Goal: Information Seeking & Learning: Learn about a topic

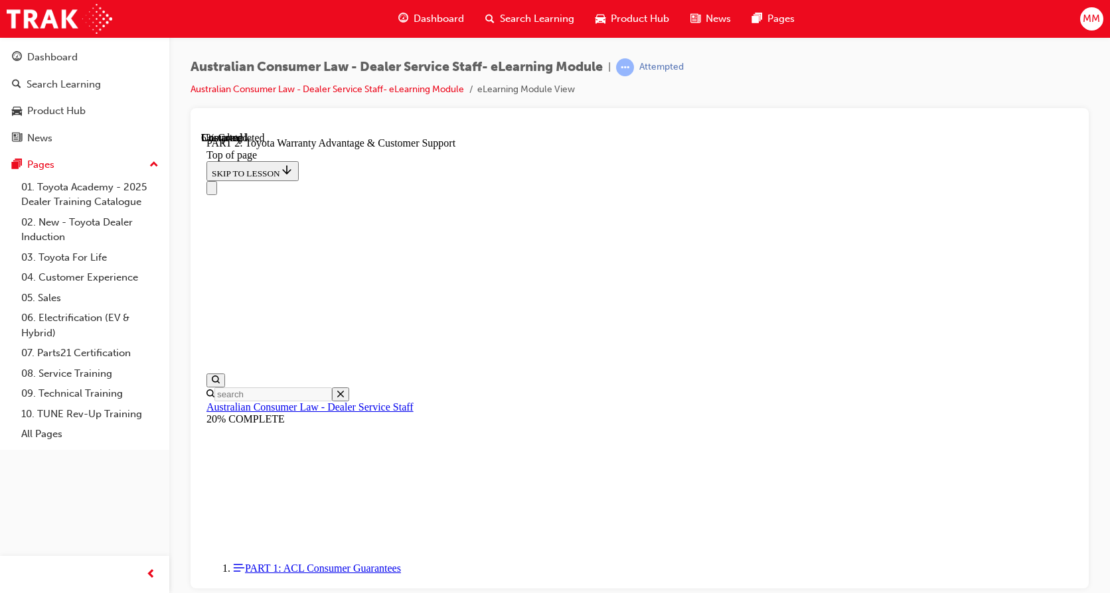
scroll to position [863, 0]
click button "CONTINUE"
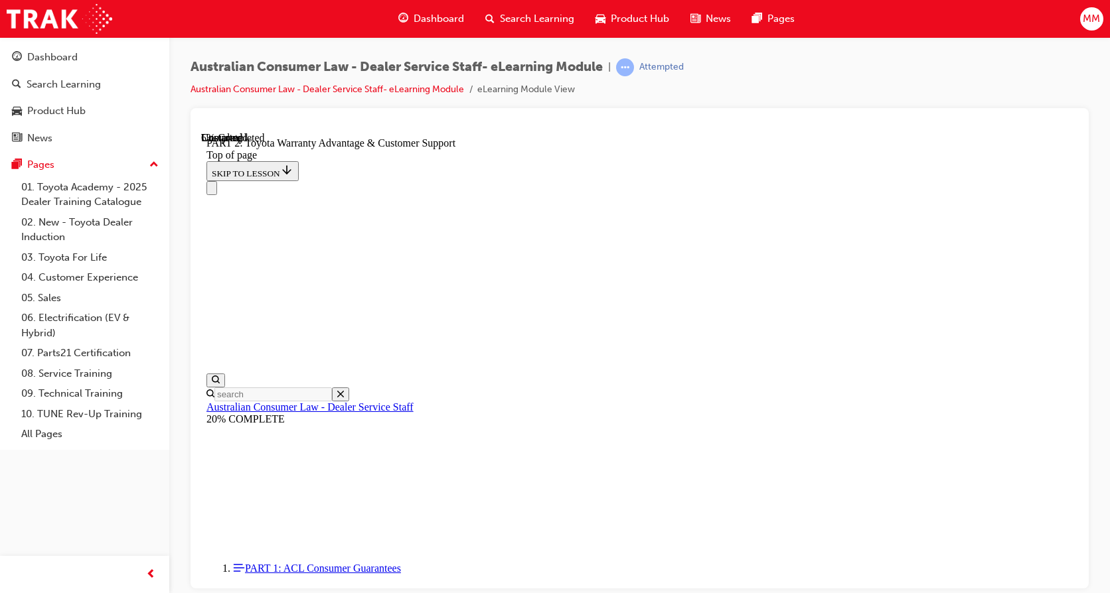
drag, startPoint x: 962, startPoint y: 544, endPoint x: 907, endPoint y: 473, distance: 89.4
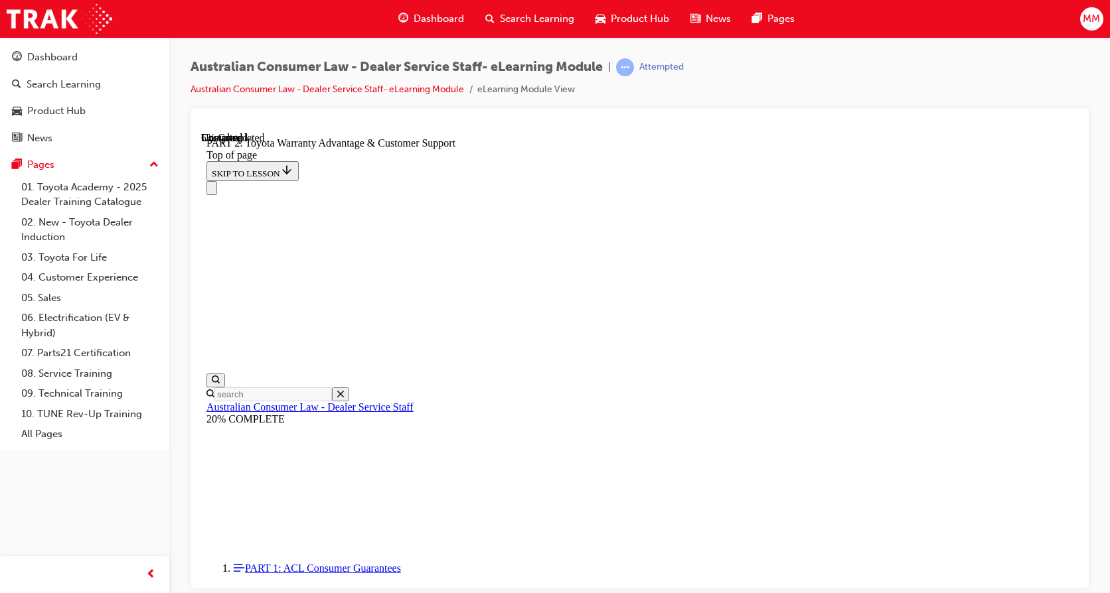
click button "CONTINUE"
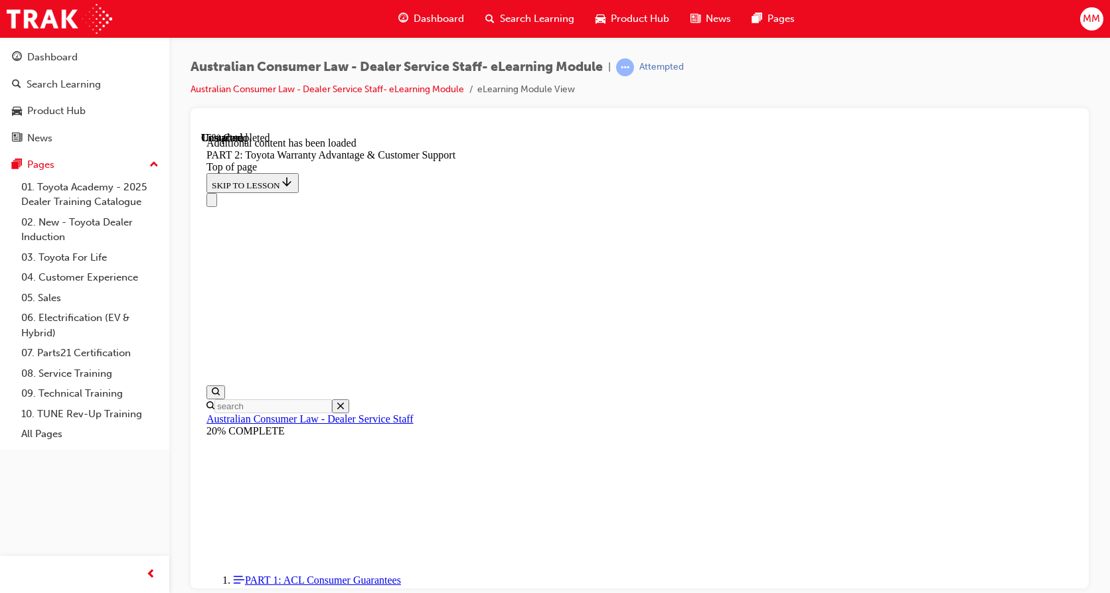
scroll to position [1331, 0]
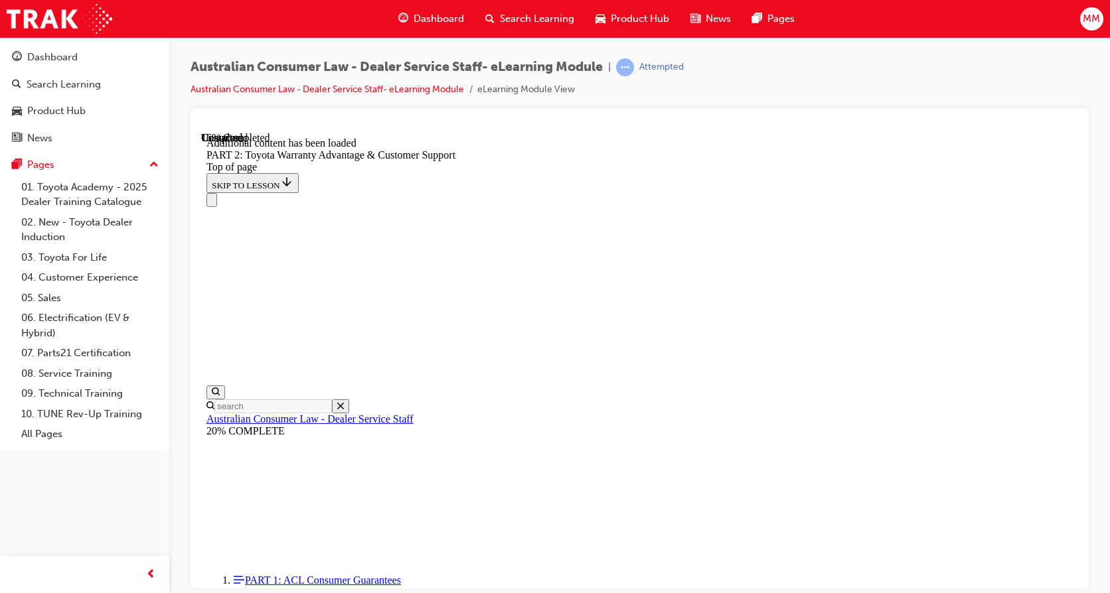
drag, startPoint x: 988, startPoint y: 550, endPoint x: 913, endPoint y: 517, distance: 81.1
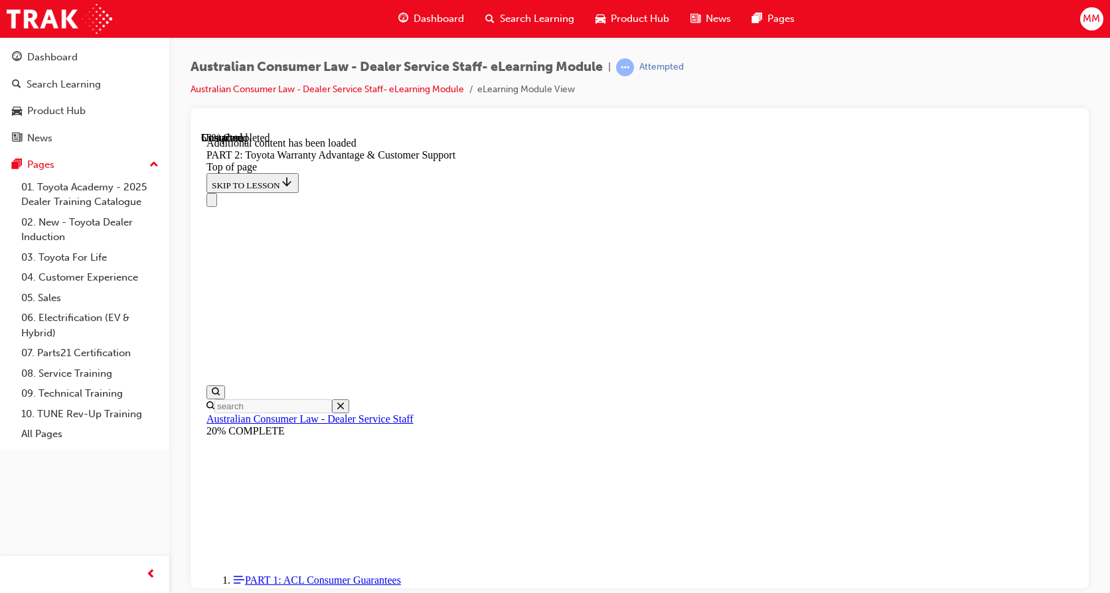
scroll to position [3126, 0]
click button "CONTINUE"
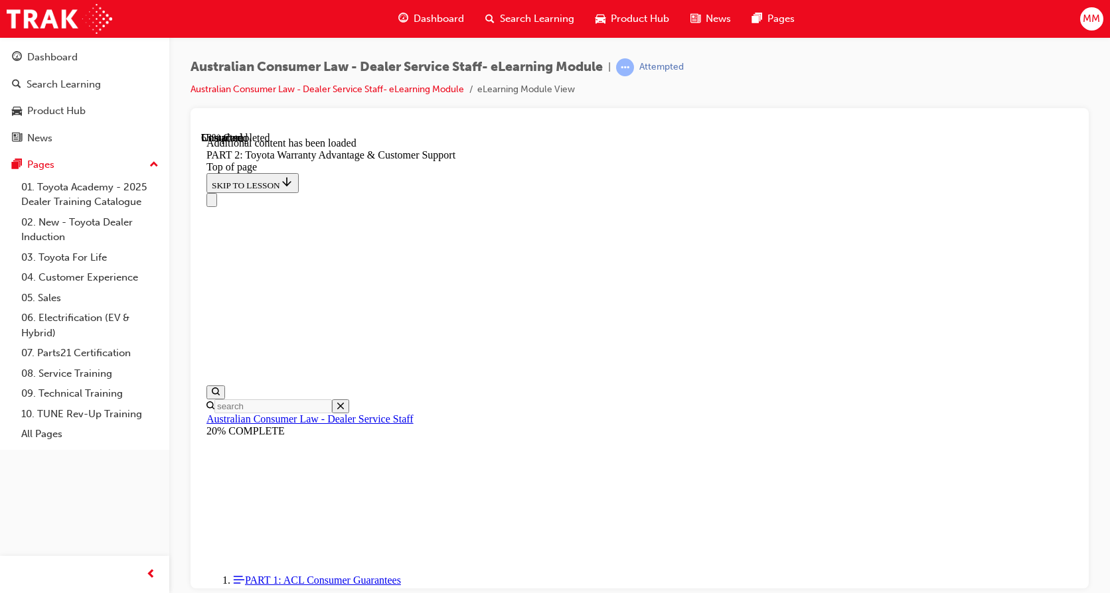
drag, startPoint x: 990, startPoint y: 545, endPoint x: 905, endPoint y: 530, distance: 86.3
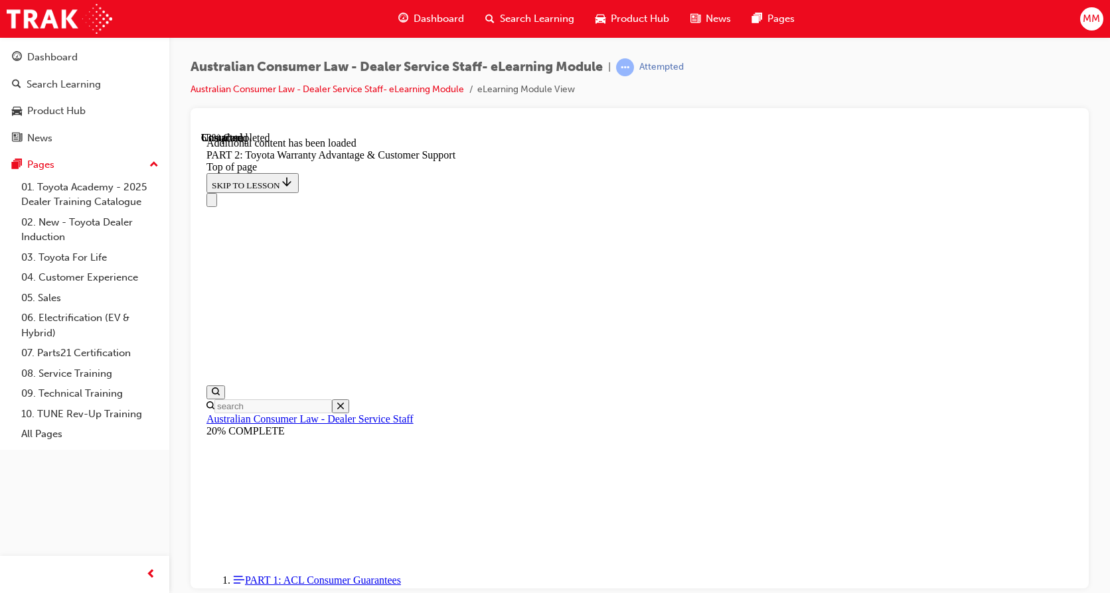
scroll to position [3134, 0]
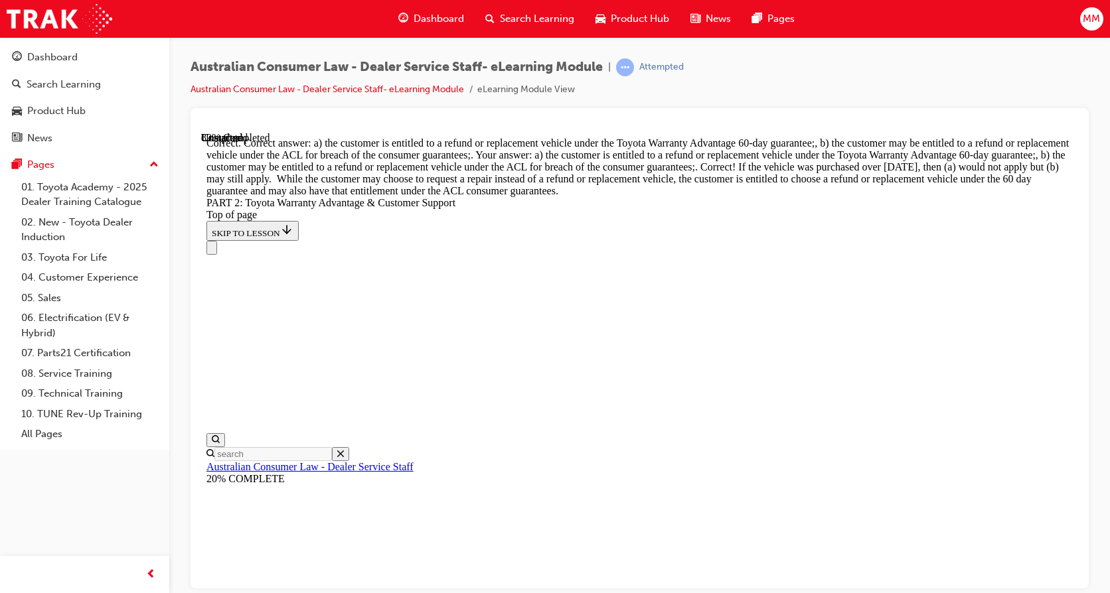
scroll to position [5251, 0]
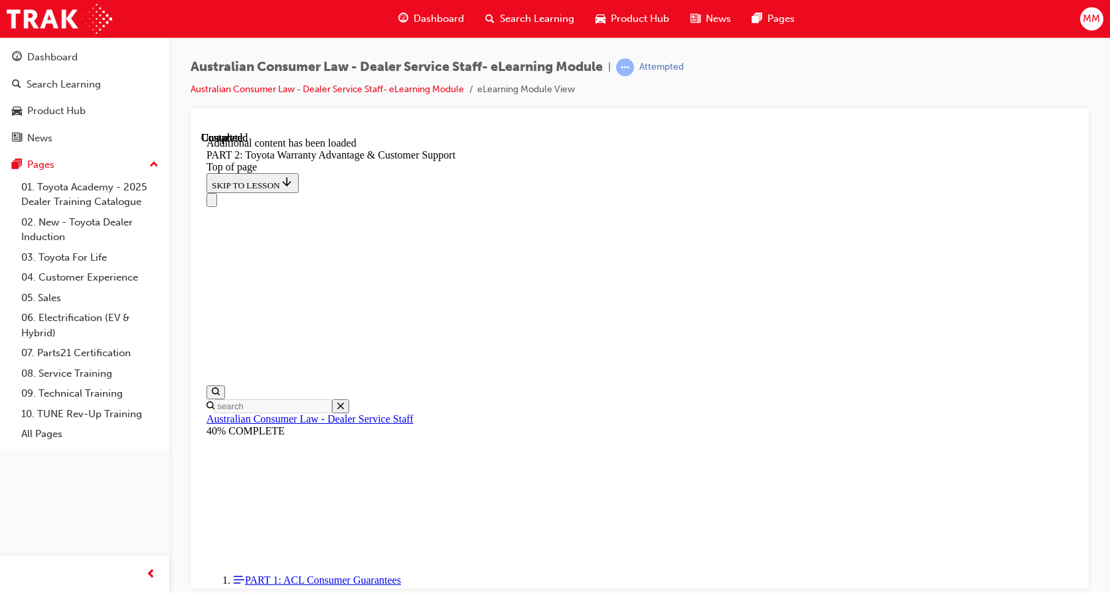
scroll to position [5560, 0]
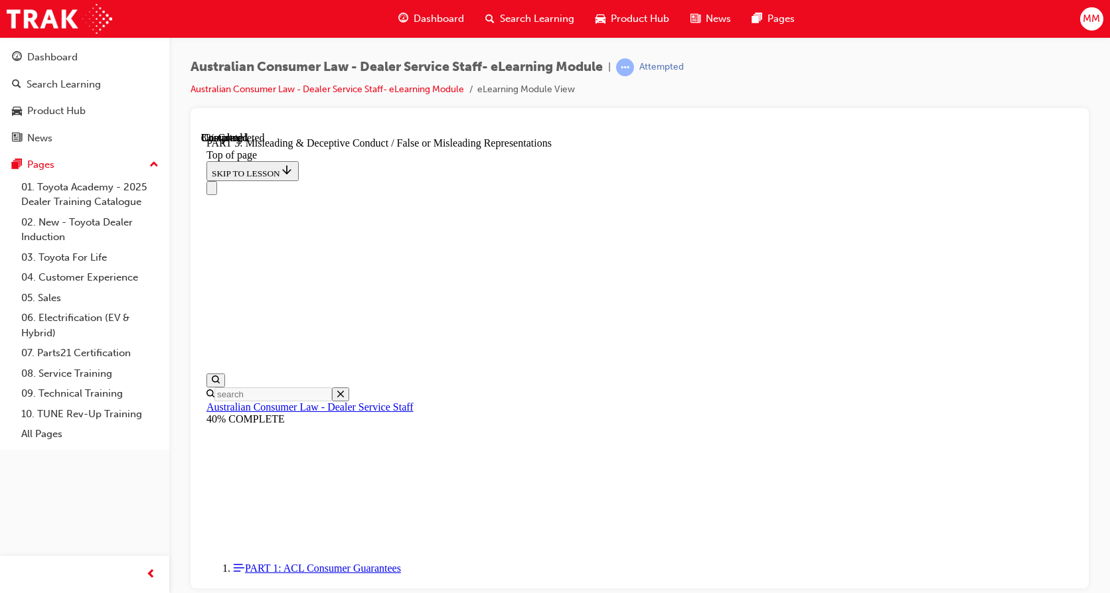
scroll to position [771, 0]
click button "CONTINUE"
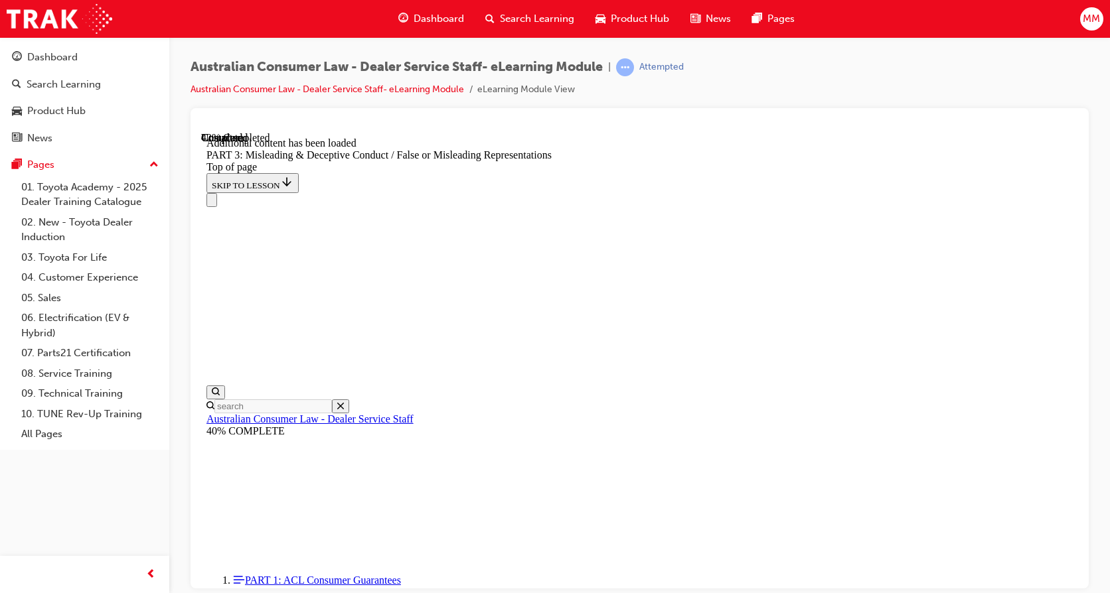
scroll to position [3156, 0]
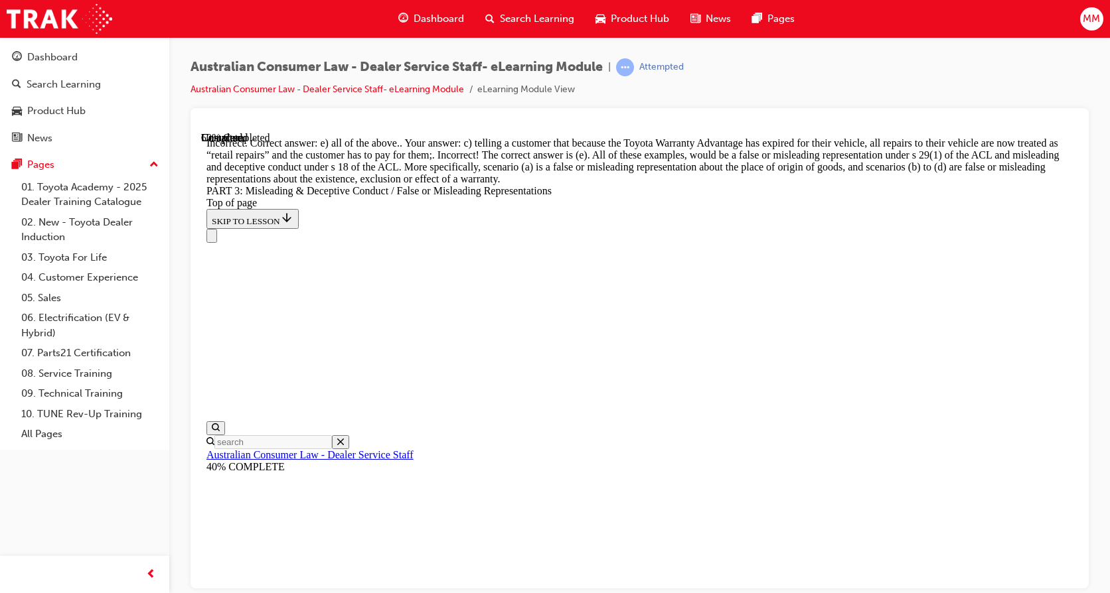
scroll to position [3421, 0]
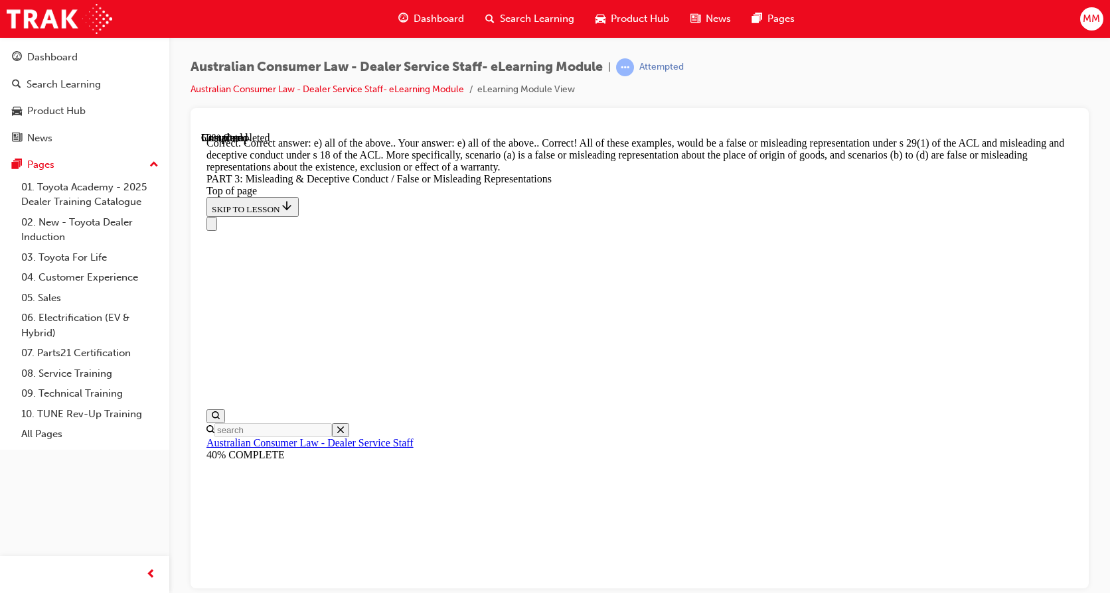
scroll to position [3526, 0]
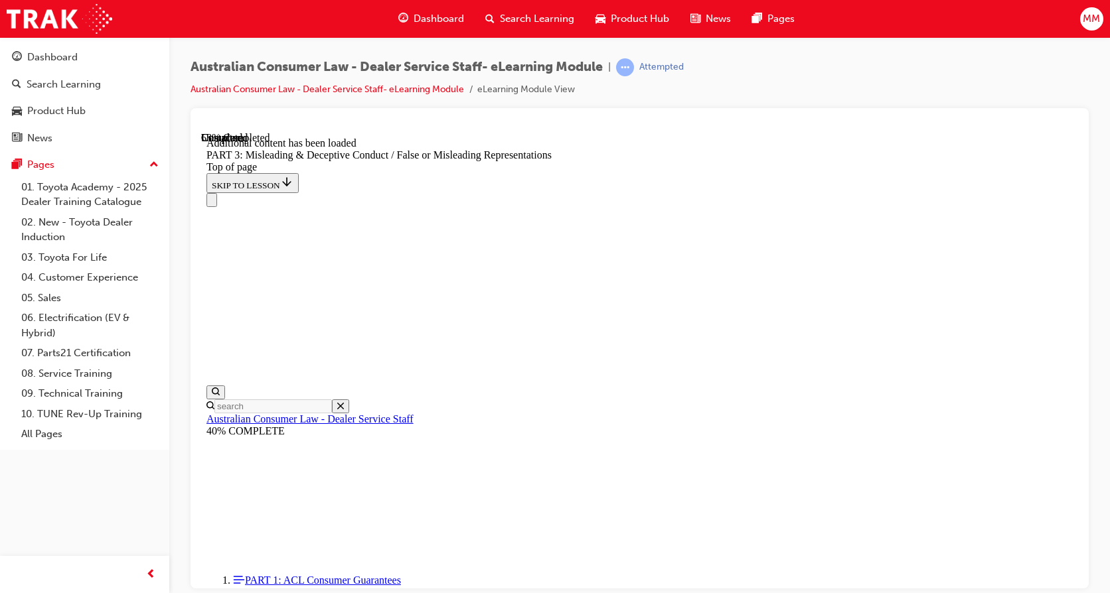
scroll to position [4006, 0]
click button "CONTINUE"
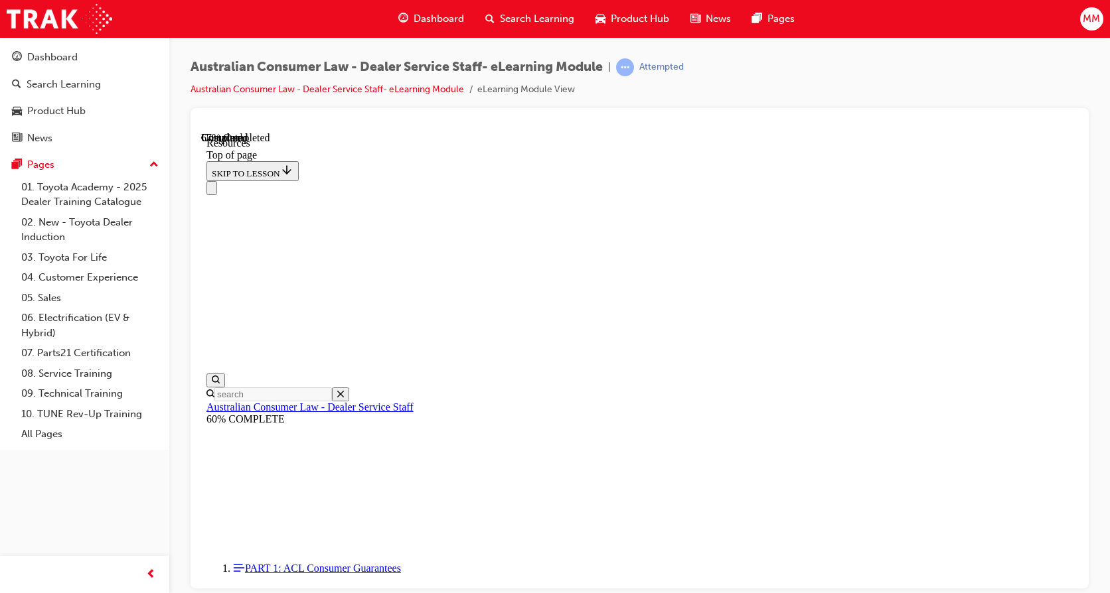
scroll to position [649, 0]
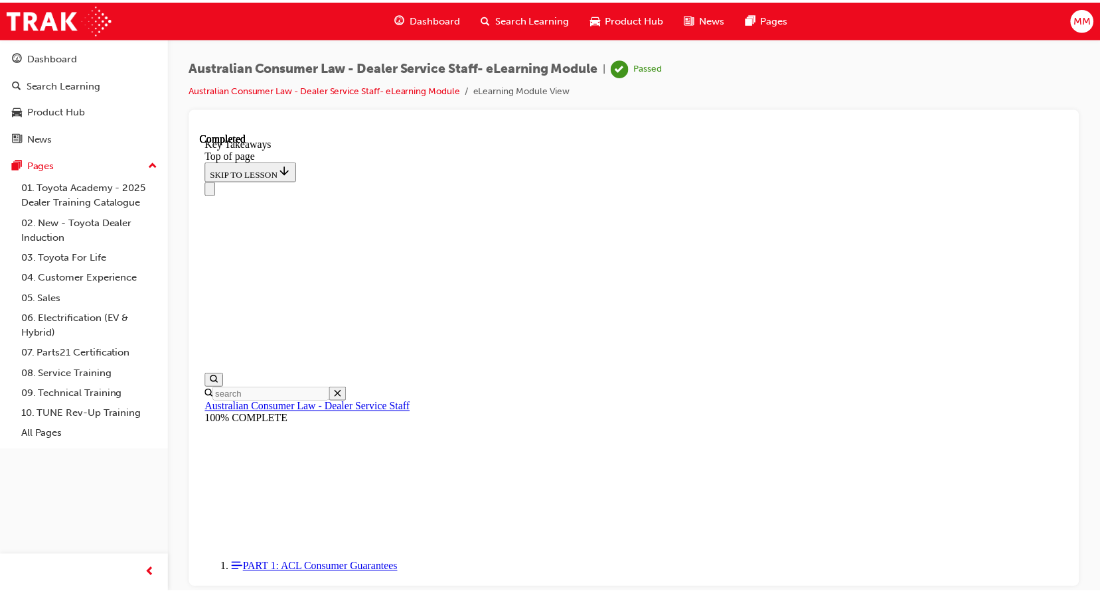
scroll to position [315, 0]
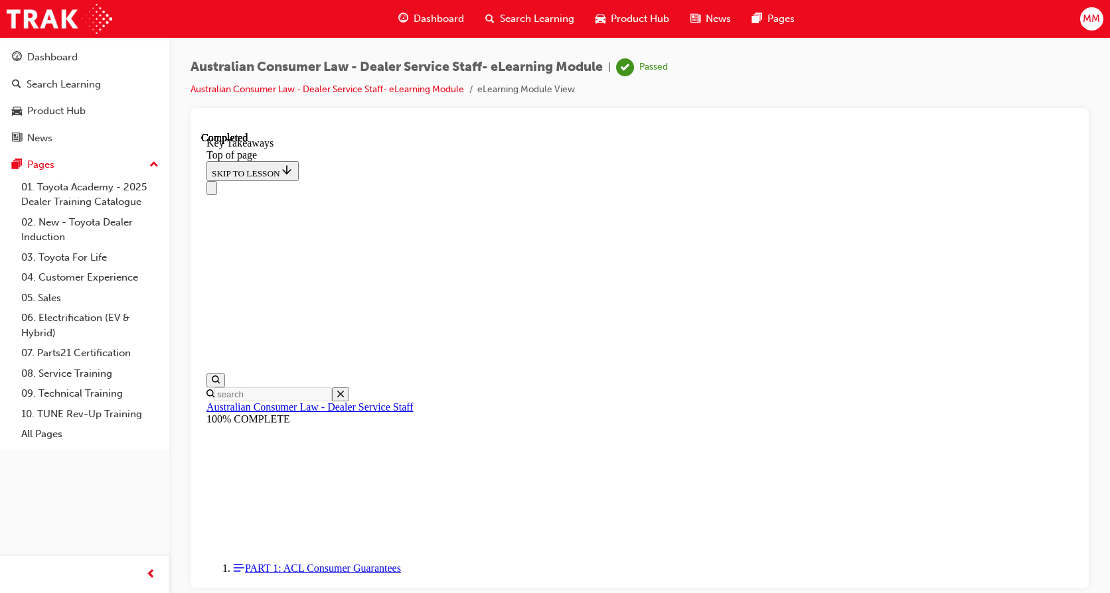
click at [519, 20] on span "Search Learning" at bounding box center [537, 18] width 74 height 15
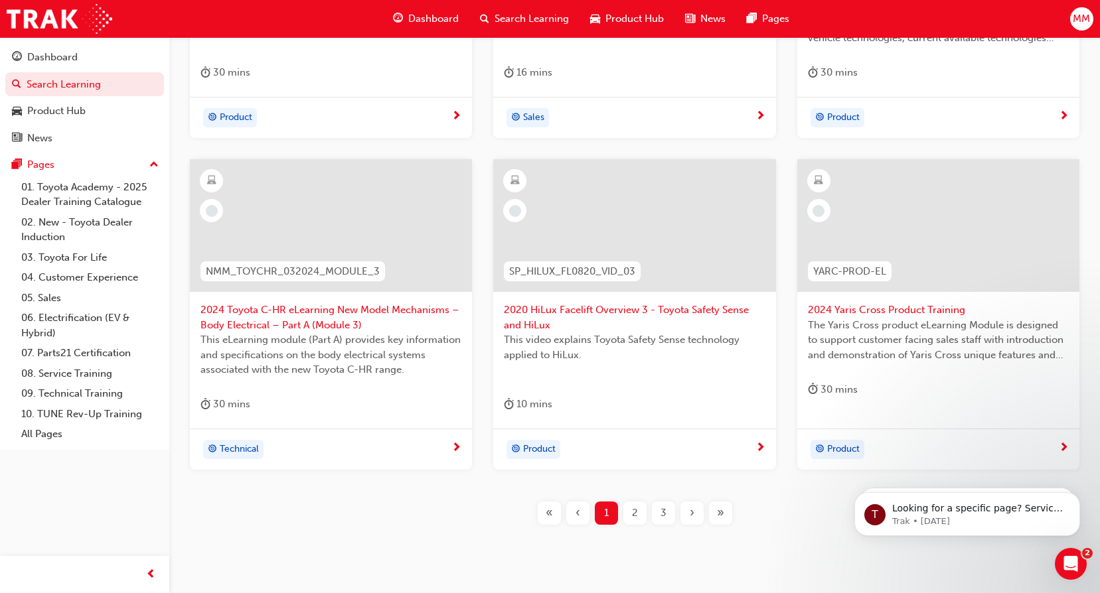
scroll to position [504, 0]
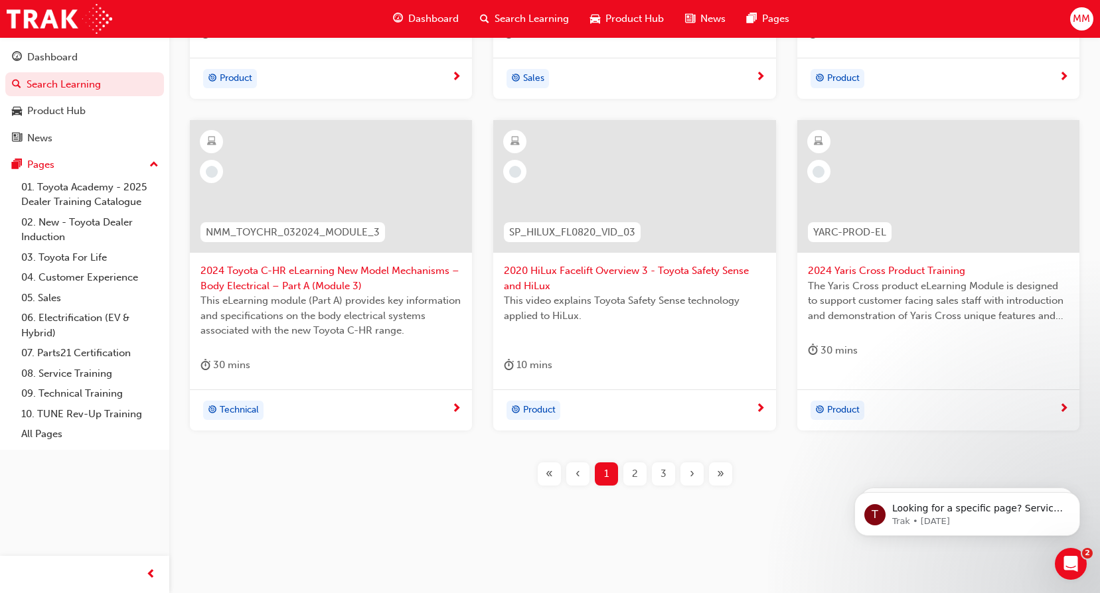
click at [637, 472] on span "2" at bounding box center [635, 474] width 6 height 15
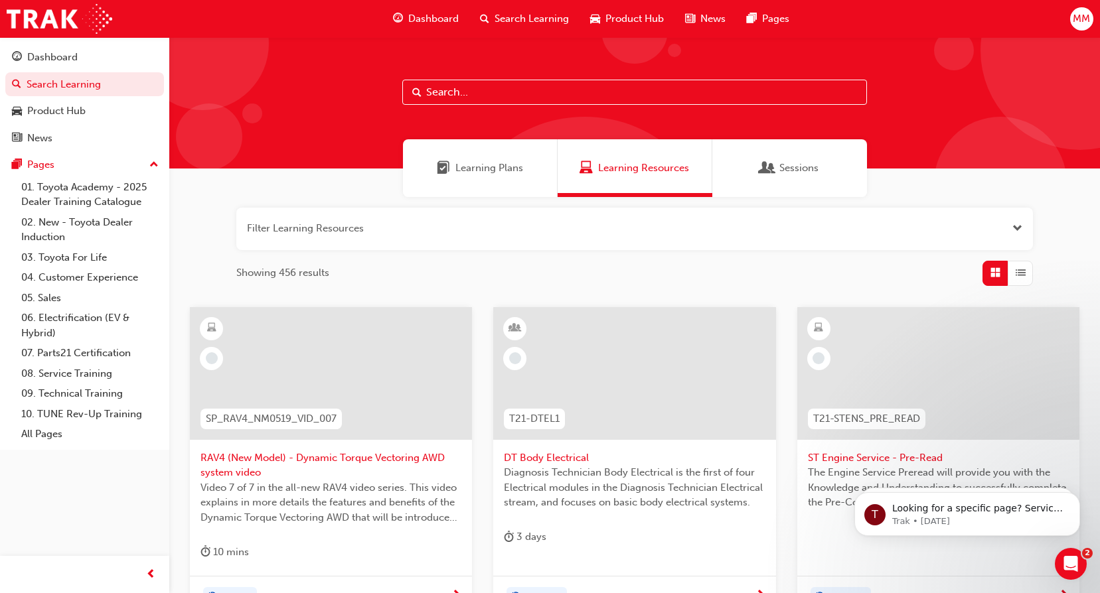
click at [468, 94] on input "text" at bounding box center [634, 92] width 465 height 25
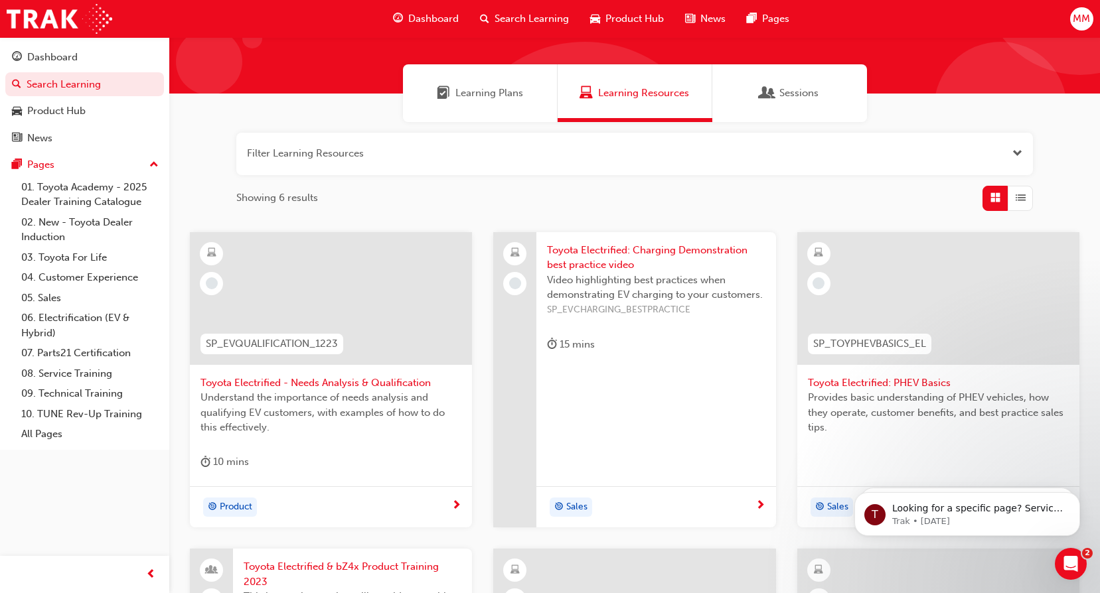
scroll to position [266, 0]
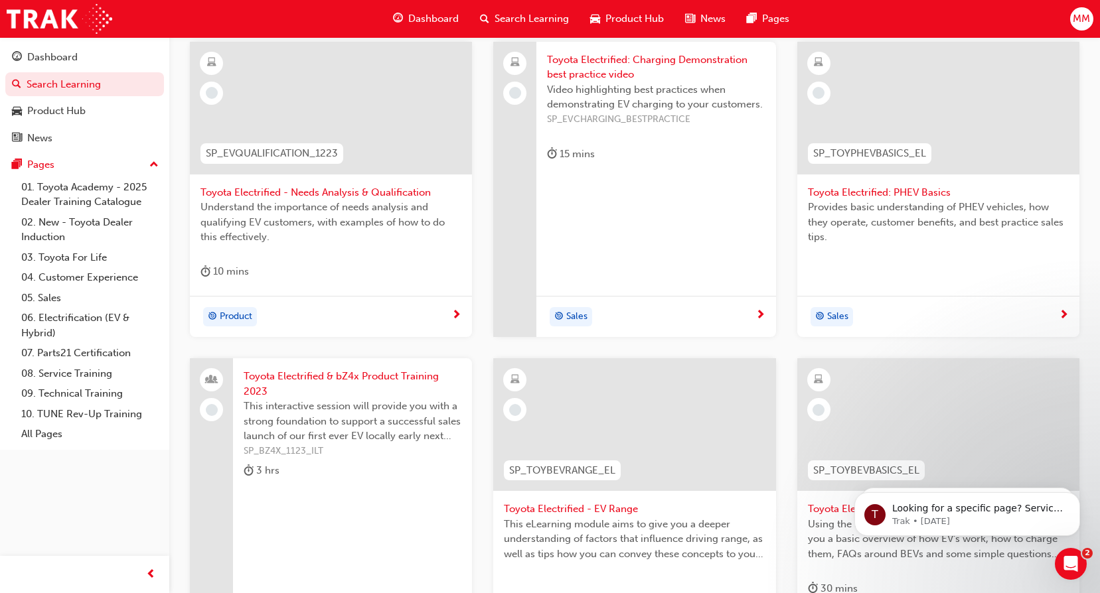
type input "TOYOTA ELECTRIFIED"
click at [621, 436] on div at bounding box center [634, 424] width 282 height 133
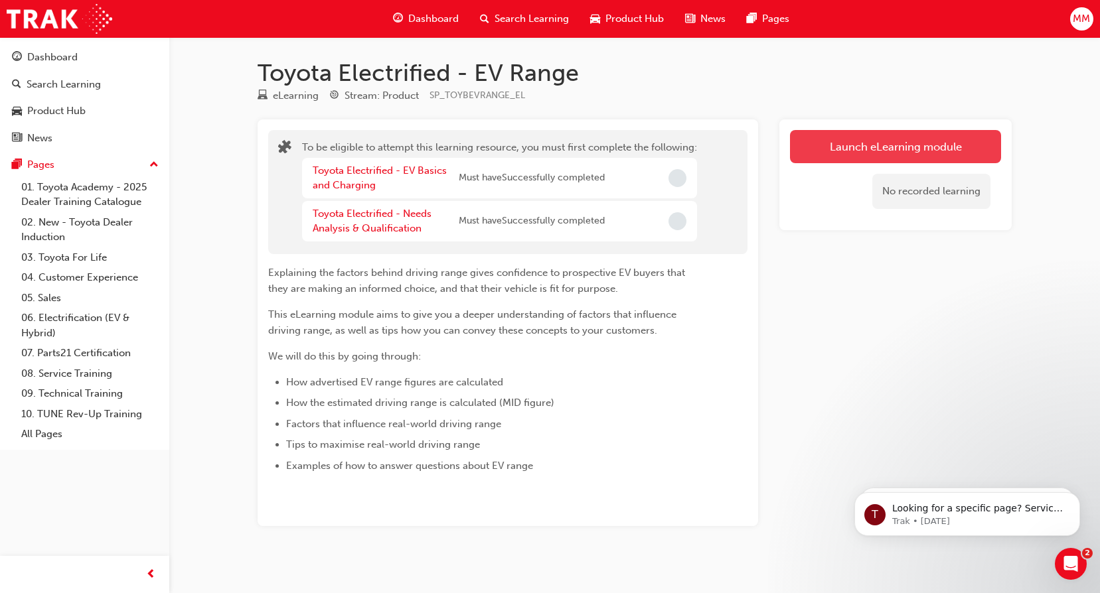
click at [893, 153] on button "Launch eLearning module" at bounding box center [895, 146] width 211 height 33
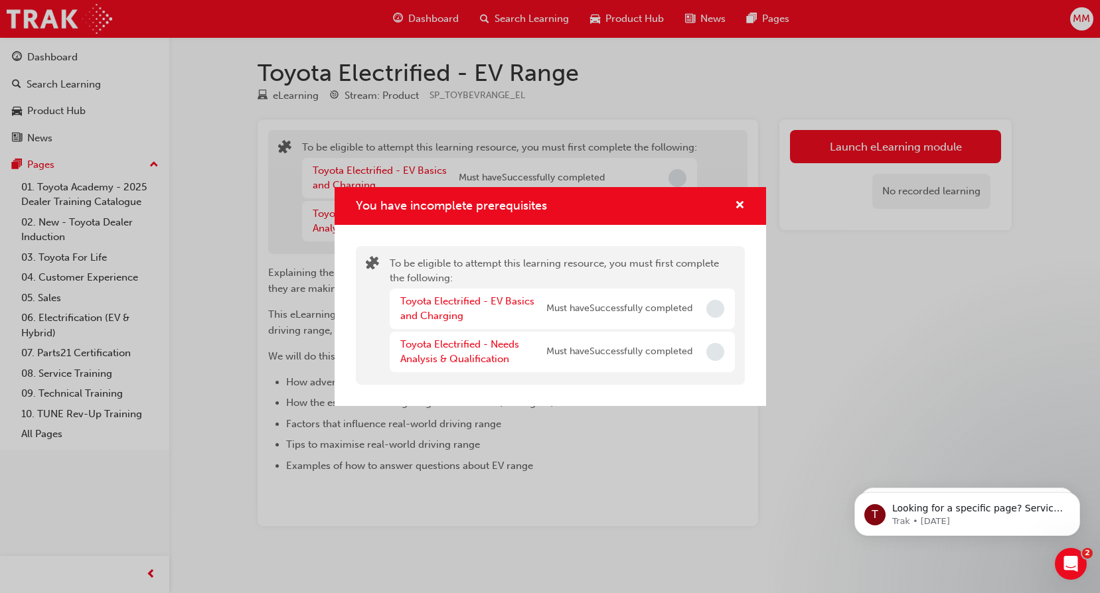
click at [716, 309] on span "Incomplete" at bounding box center [715, 309] width 18 height 18
click at [717, 352] on span "Incomplete" at bounding box center [715, 352] width 18 height 18
click at [864, 301] on div "You have incomplete prerequisites To be eligible to attempt this learning resou…" at bounding box center [550, 296] width 1100 height 593
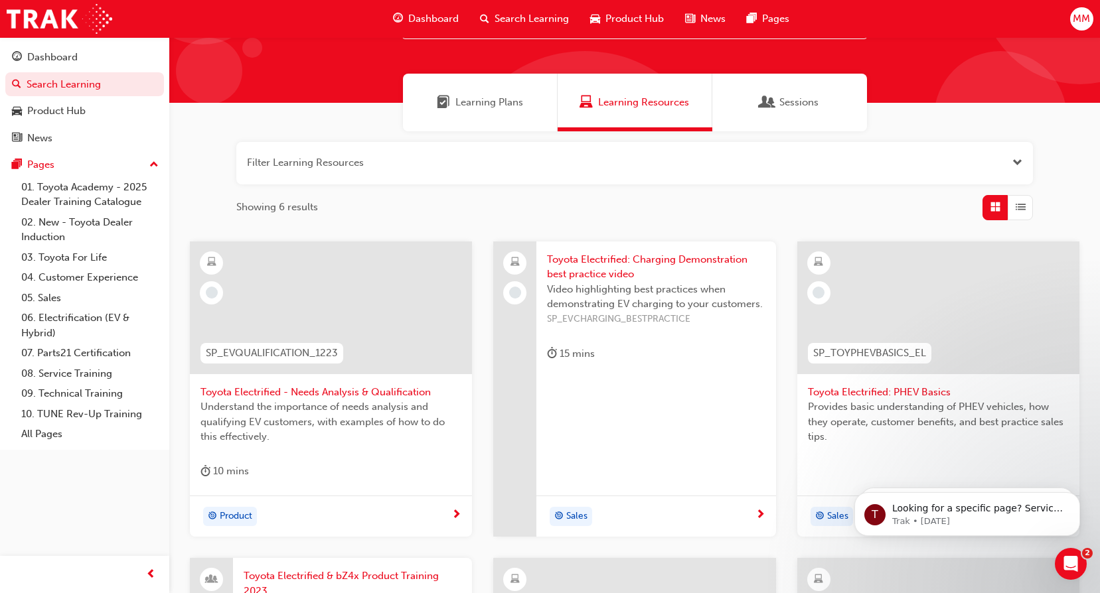
scroll to position [66, 0]
click at [388, 319] on div at bounding box center [331, 307] width 282 height 133
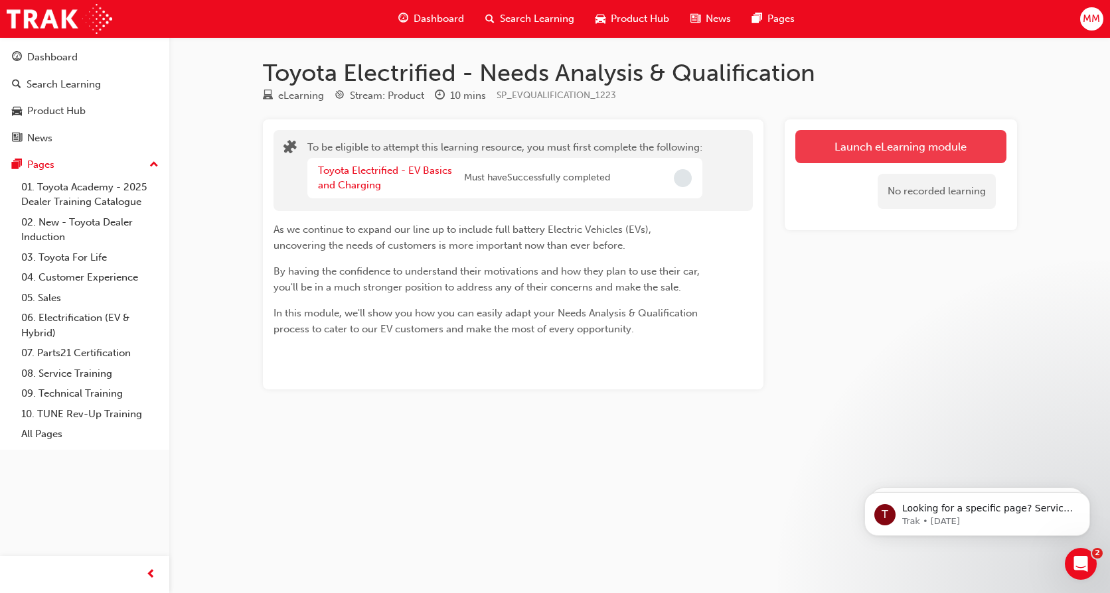
click at [900, 138] on button "Launch eLearning module" at bounding box center [900, 146] width 211 height 33
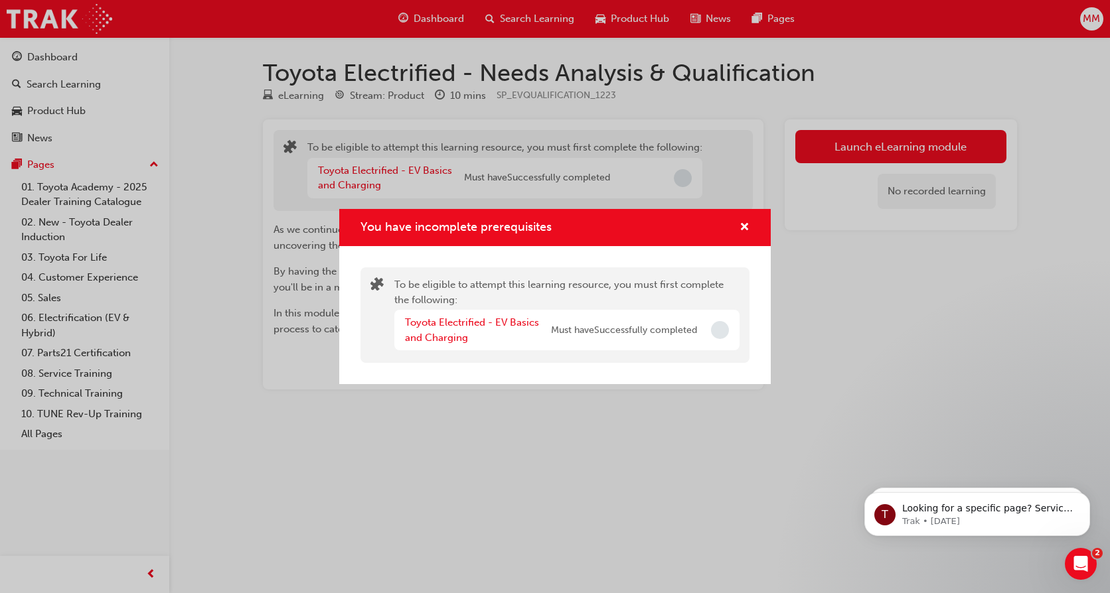
click at [929, 309] on div "You have incomplete prerequisites To be eligible to attempt this learning resou…" at bounding box center [555, 296] width 1110 height 593
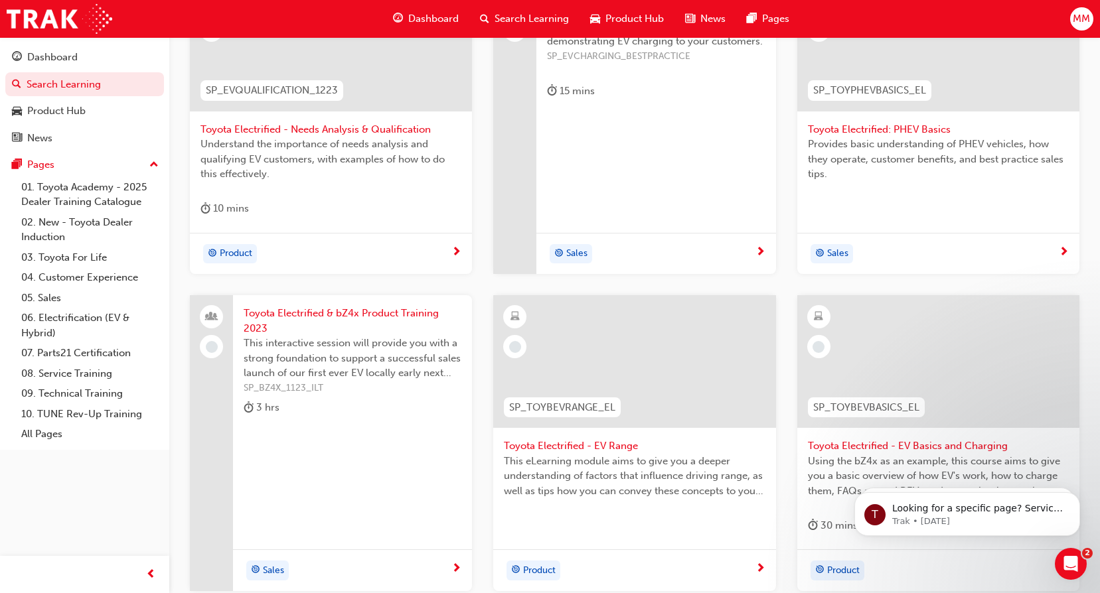
scroll to position [332, 0]
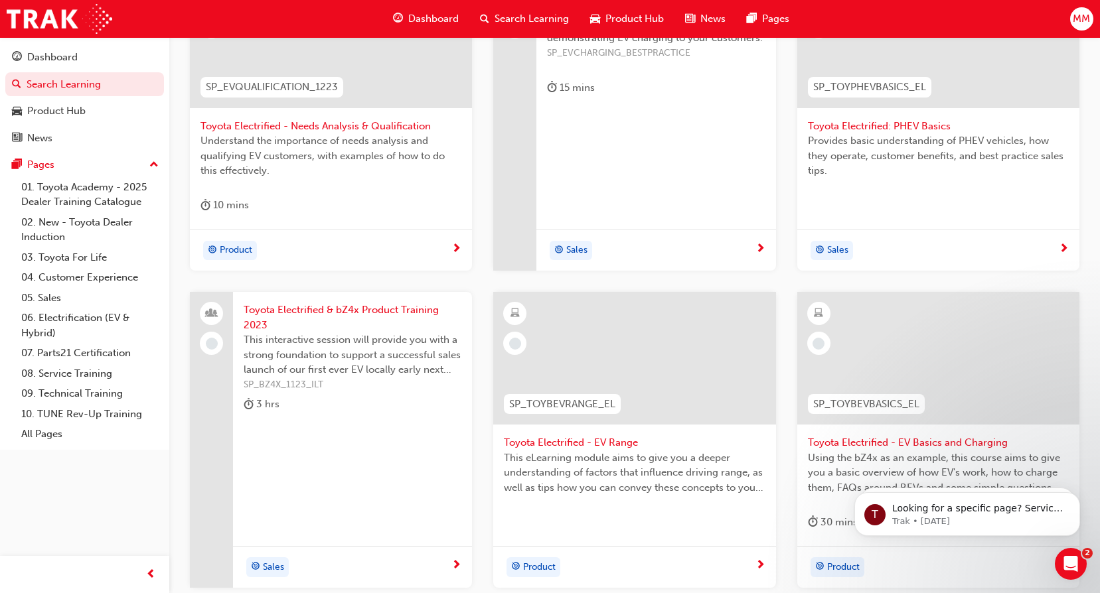
click at [952, 353] on div at bounding box center [938, 358] width 282 height 133
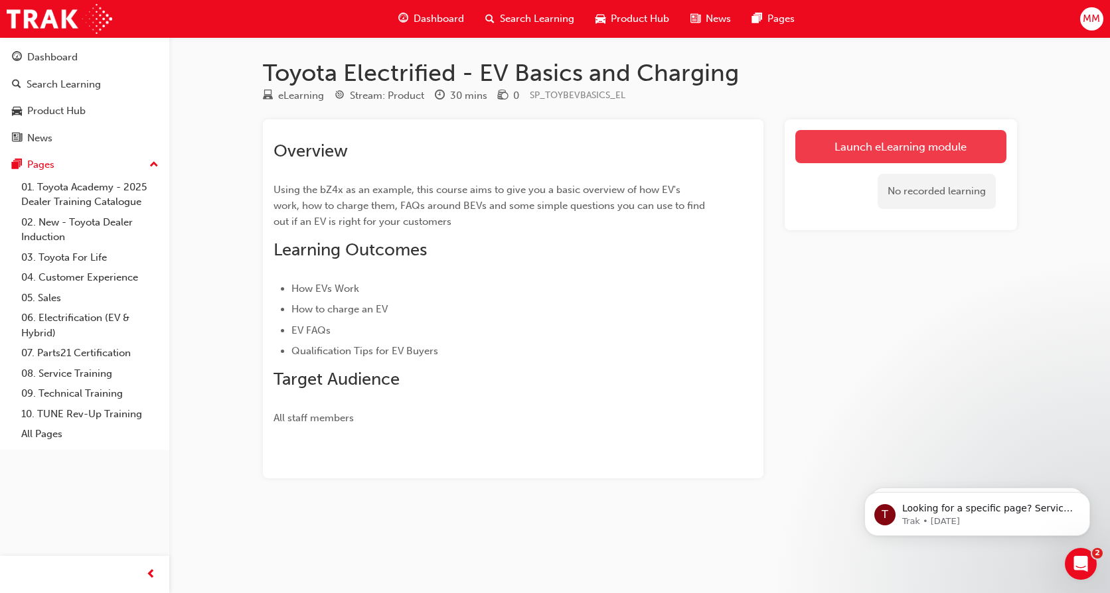
click at [879, 151] on link "Launch eLearning module" at bounding box center [900, 146] width 211 height 33
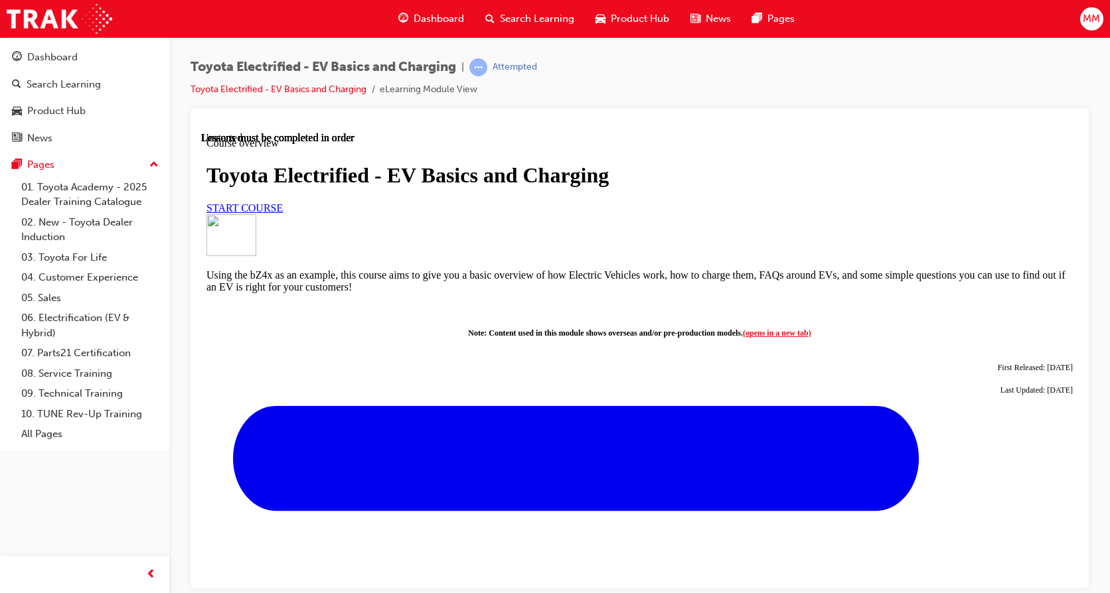
scroll to position [66, 0]
click at [283, 213] on link "START COURSE" at bounding box center [244, 207] width 76 height 11
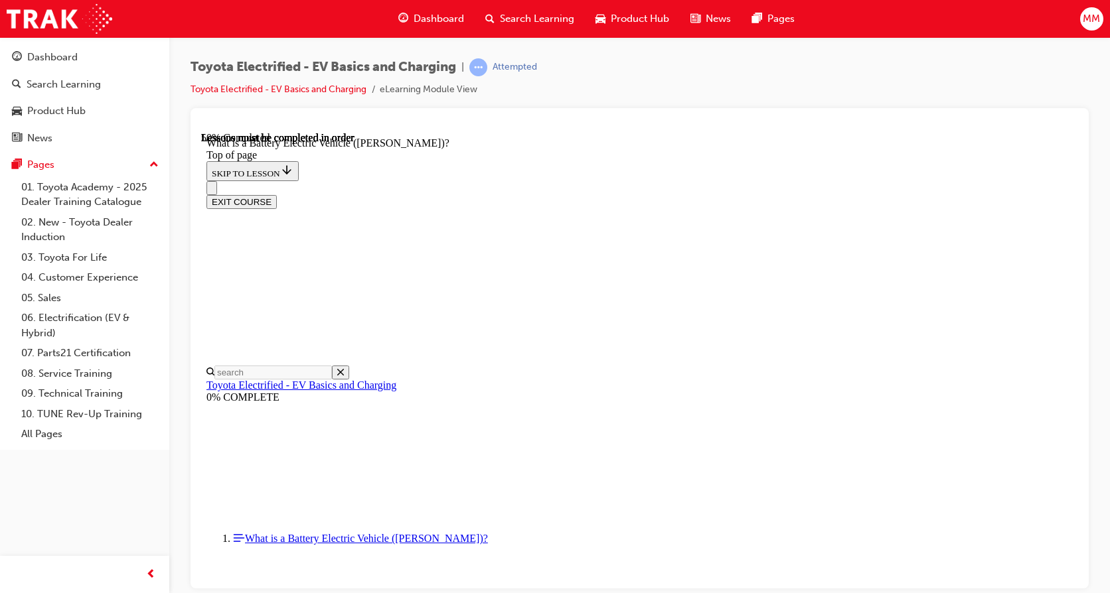
scroll to position [1302, 0]
